Goal: Transaction & Acquisition: Obtain resource

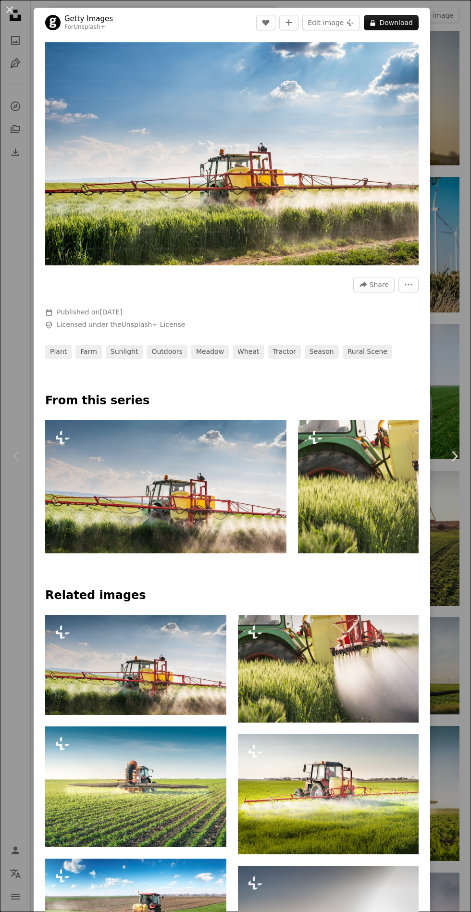
scroll to position [756, 0]
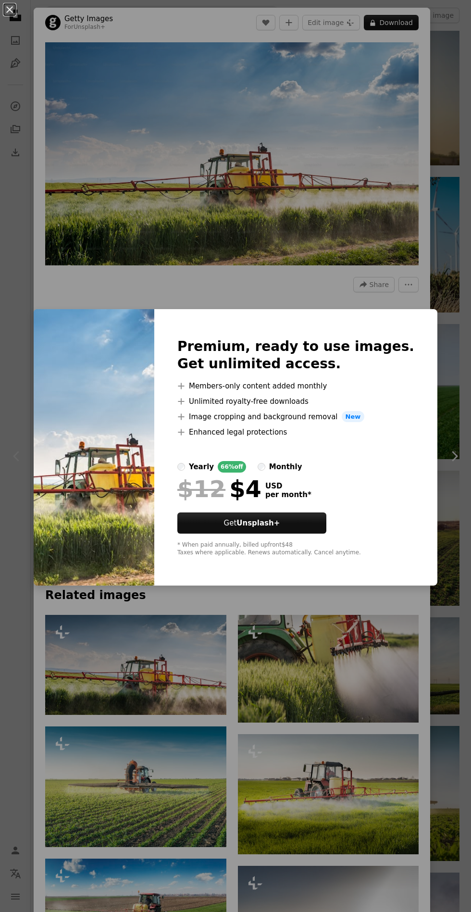
click at [323, 185] on div "An X shape Premium, ready to use images. Get unlimited access. A plus sign Memb…" at bounding box center [235, 456] width 471 height 912
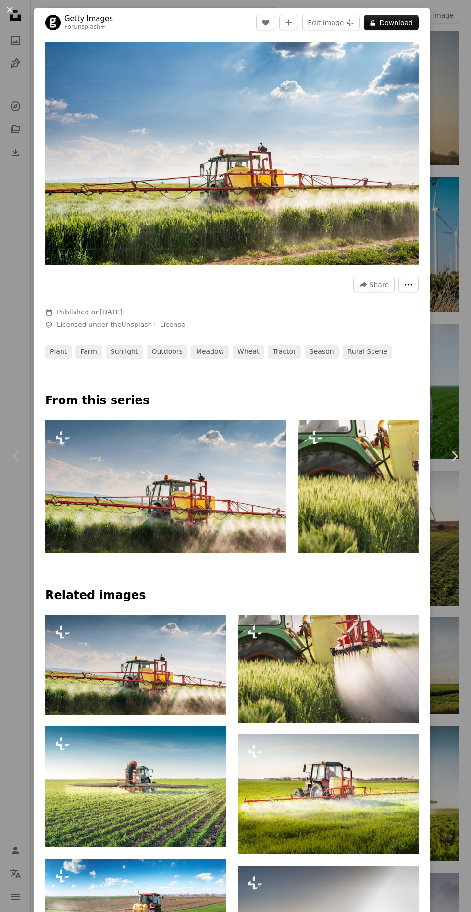
click at [413, 286] on icon "More Actions" at bounding box center [408, 284] width 7 height 1
click at [335, 179] on dialog "An X shape Chevron left Chevron right Getty Images For Unsplash+ A heart A plus…" at bounding box center [235, 456] width 471 height 912
click at [412, 27] on button "A lock Download" at bounding box center [391, 22] width 55 height 15
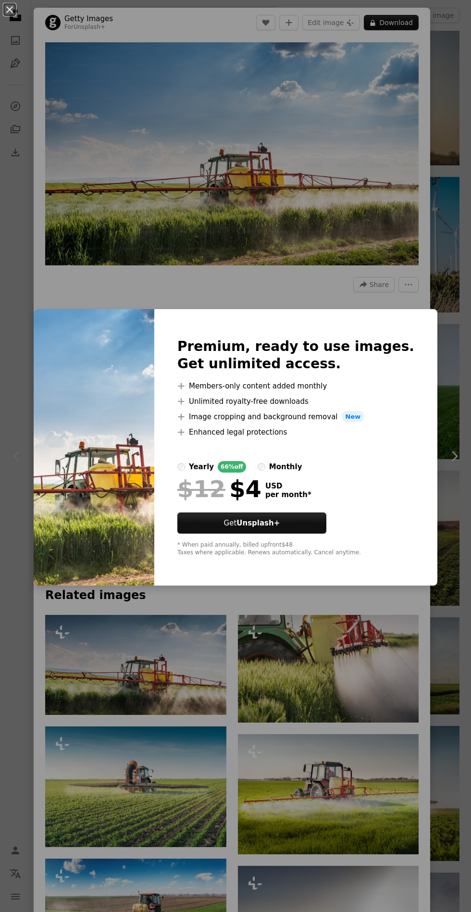
click at [300, 407] on li "A plus sign Unlimited royalty-free downloads" at bounding box center [295, 402] width 237 height 12
click at [313, 407] on li "A plus sign Unlimited royalty-free downloads" at bounding box center [295, 402] width 237 height 12
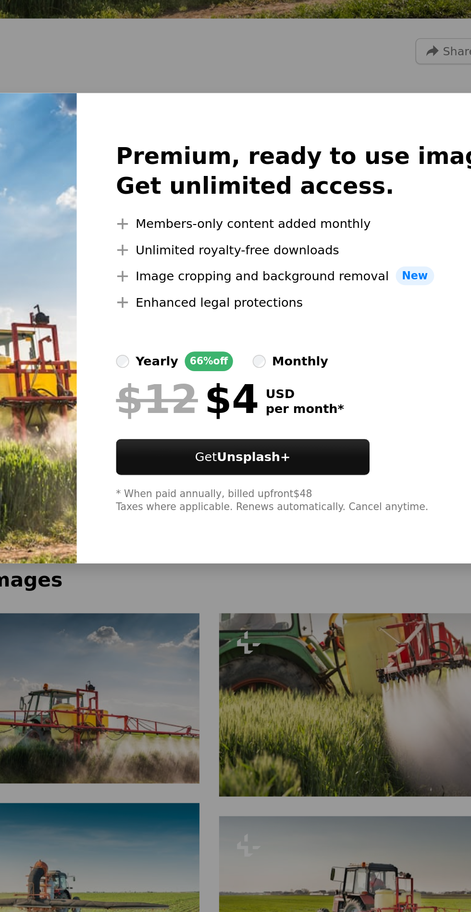
scroll to position [755, 0]
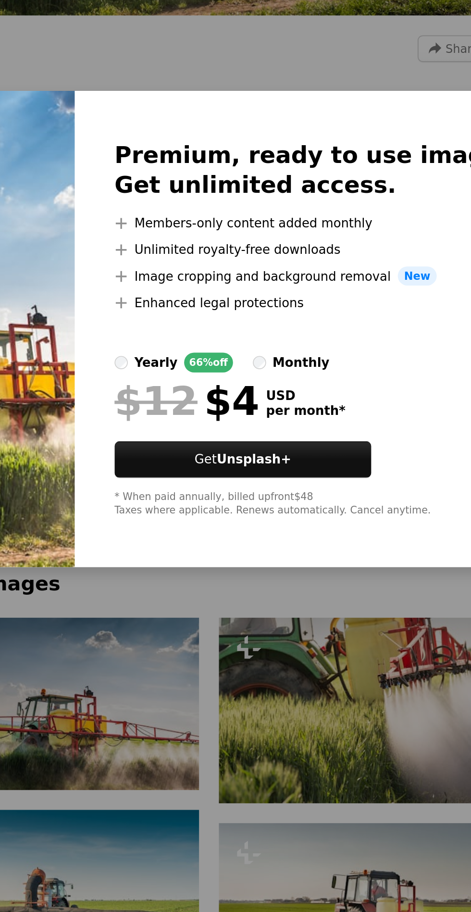
click at [246, 407] on li "A plus sign Unlimited royalty-free downloads" at bounding box center [295, 402] width 237 height 12
click at [223, 443] on div "Premium, ready to use images. Get unlimited access. A plus sign Members-only co…" at bounding box center [295, 447] width 283 height 277
click at [325, 407] on li "A plus sign Unlimited royalty-free downloads" at bounding box center [295, 402] width 237 height 12
click at [304, 407] on li "A plus sign Unlimited royalty-free downloads" at bounding box center [295, 402] width 237 height 12
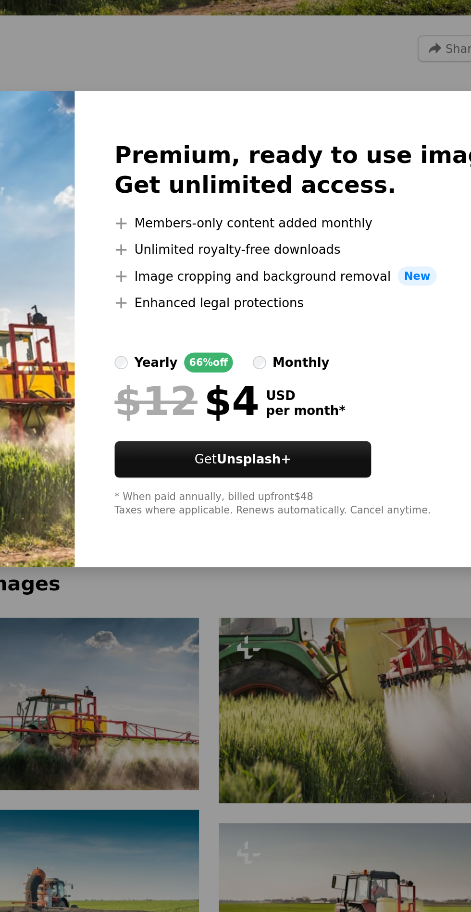
click at [304, 407] on li "A plus sign Unlimited royalty-free downloads" at bounding box center [295, 402] width 237 height 12
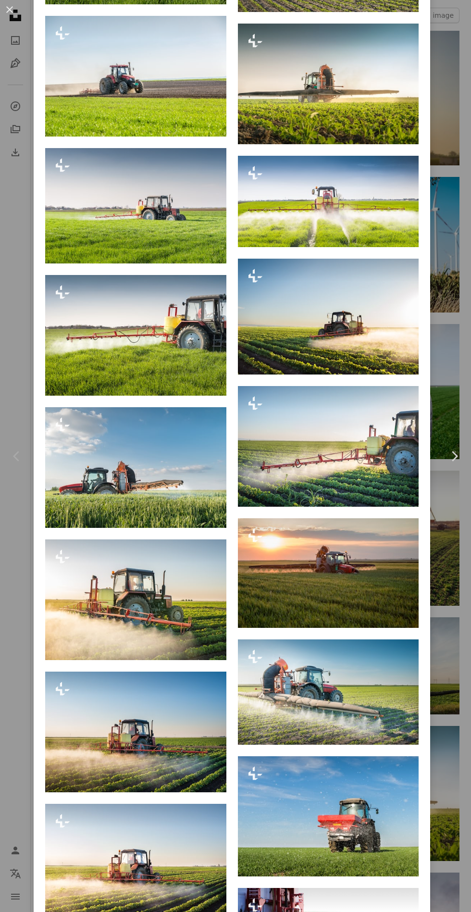
scroll to position [1167, 0]
